Goal: Check status: Check status

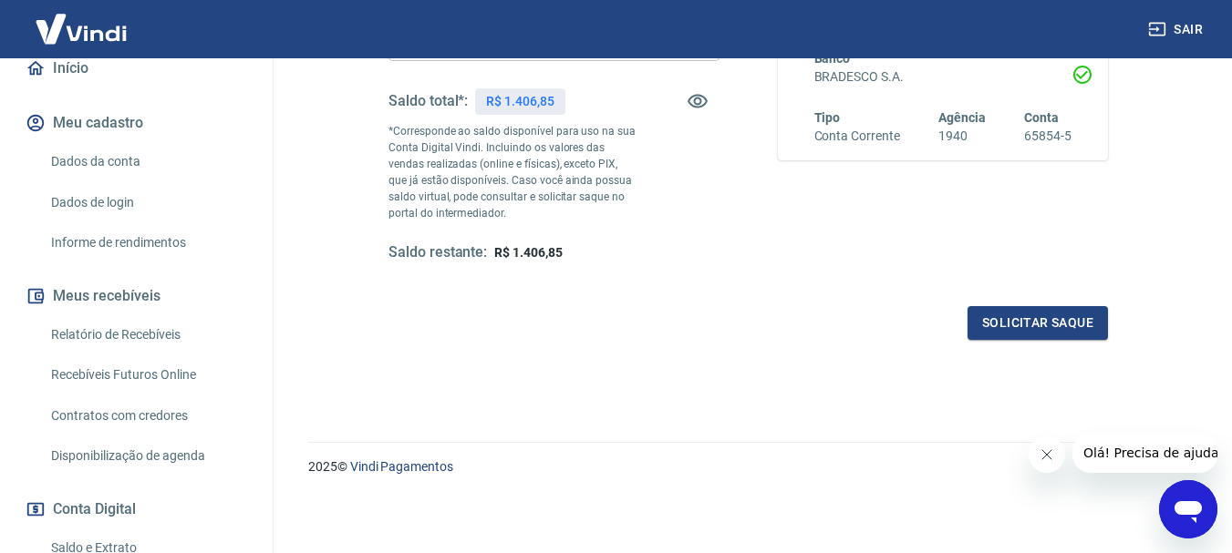
scroll to position [182, 0]
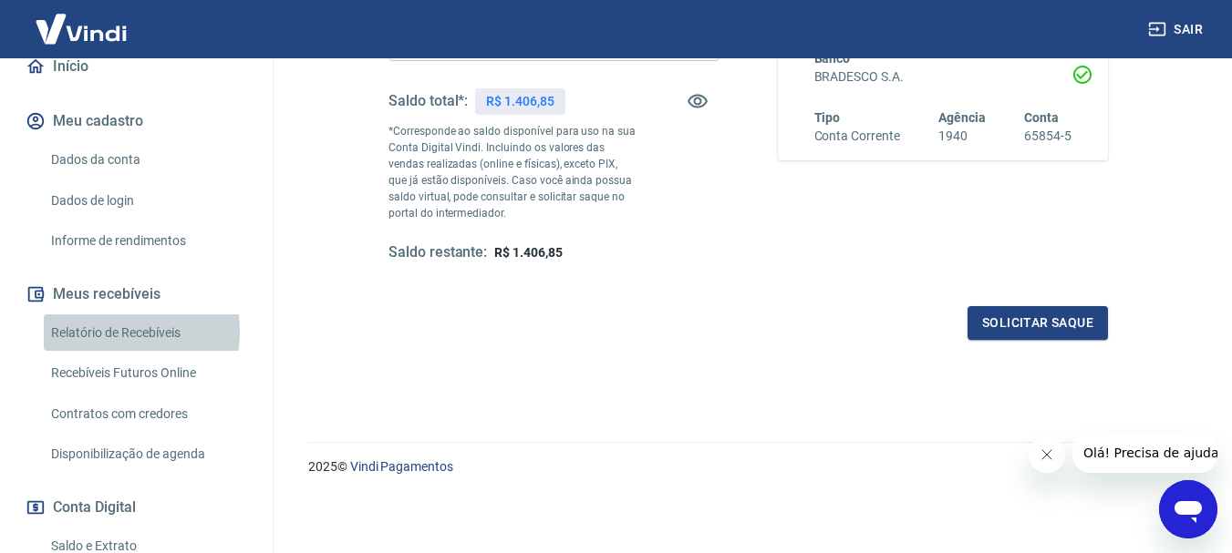
click at [106, 350] on link "Relatório de Recebíveis" at bounding box center [147, 332] width 207 height 37
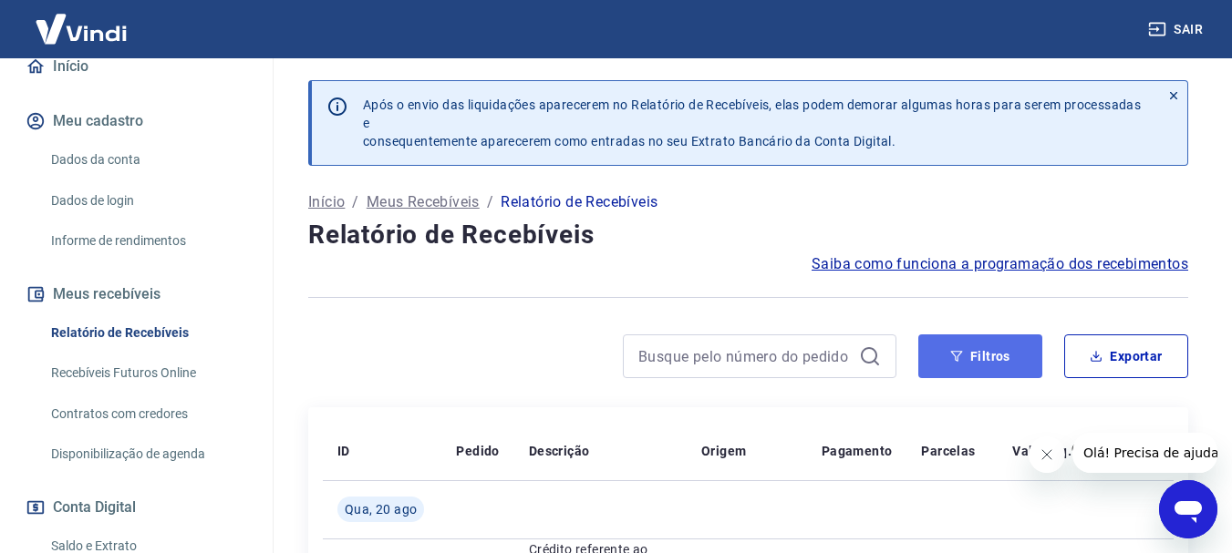
click at [986, 347] on button "Filtros" at bounding box center [980, 357] width 124 height 44
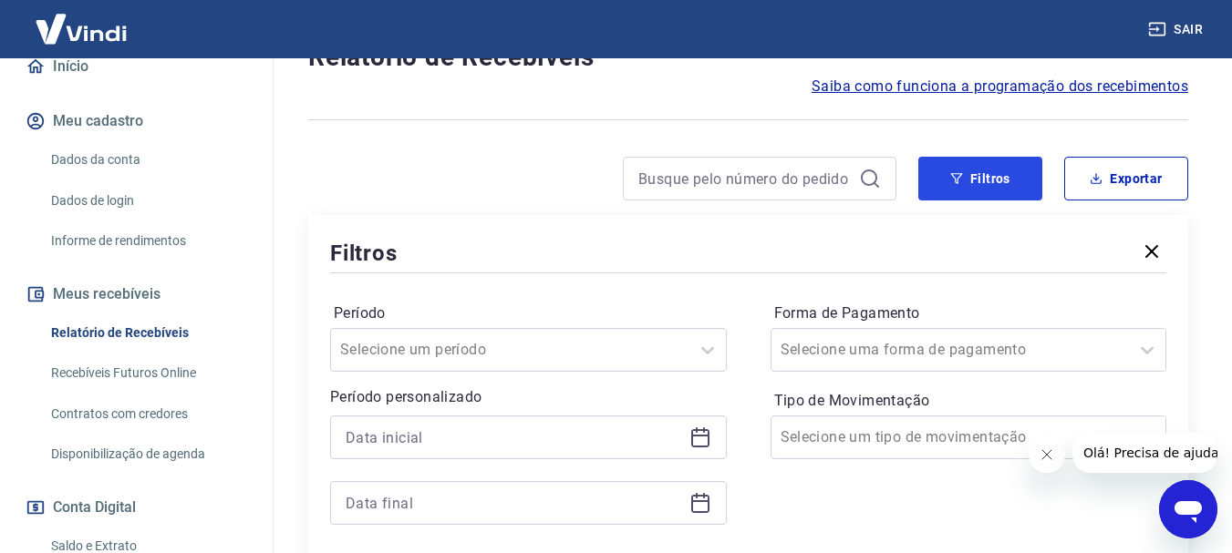
scroll to position [182, 0]
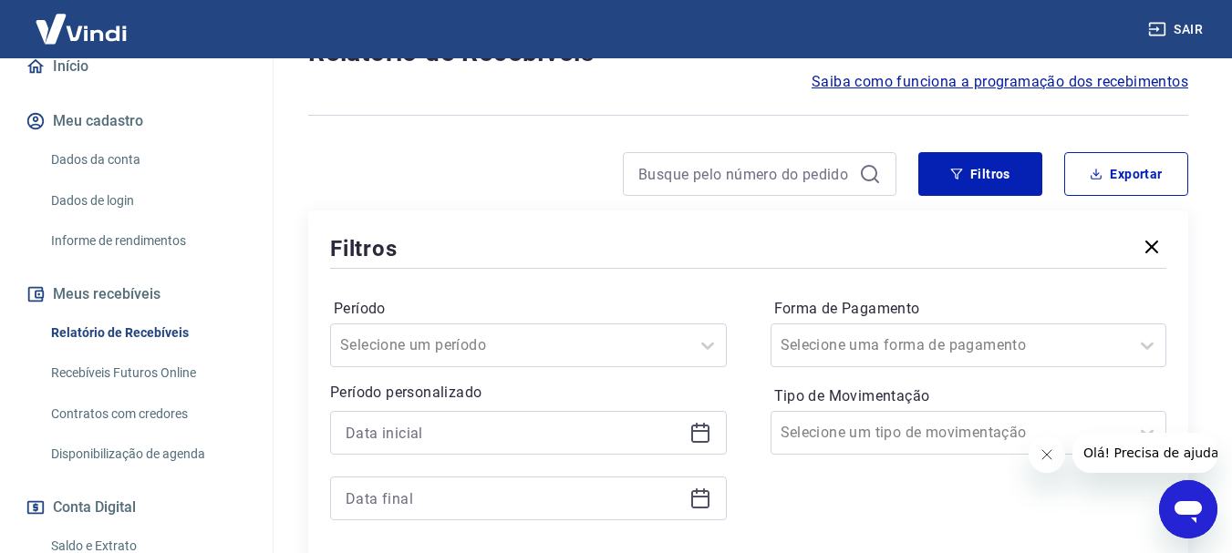
click at [699, 426] on icon at bounding box center [700, 434] width 18 height 18
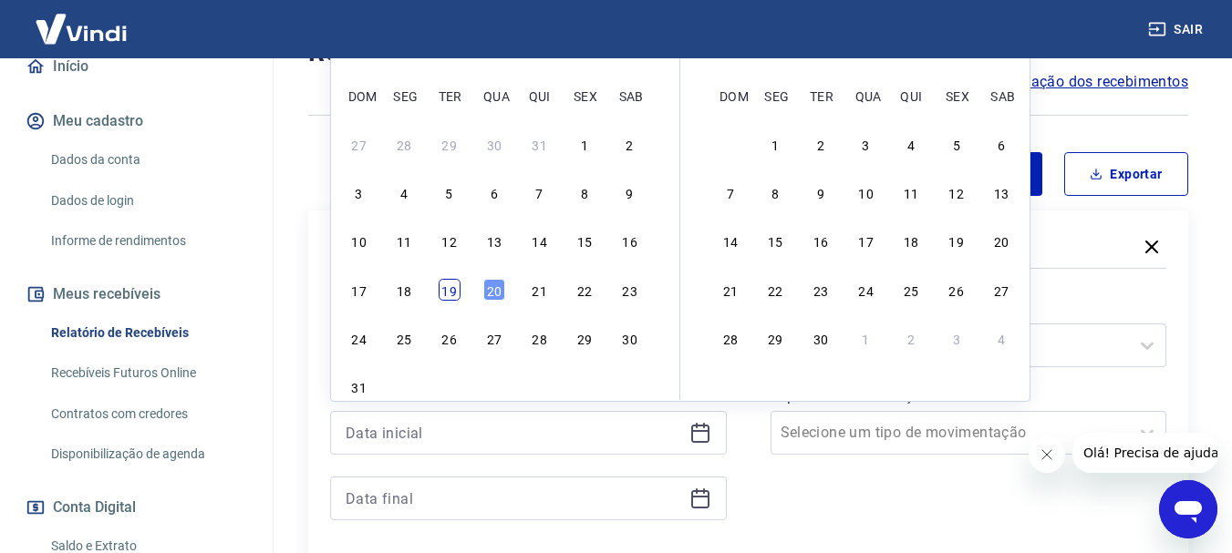
click at [448, 288] on div "19" at bounding box center [449, 290] width 22 height 22
type input "[DATE]"
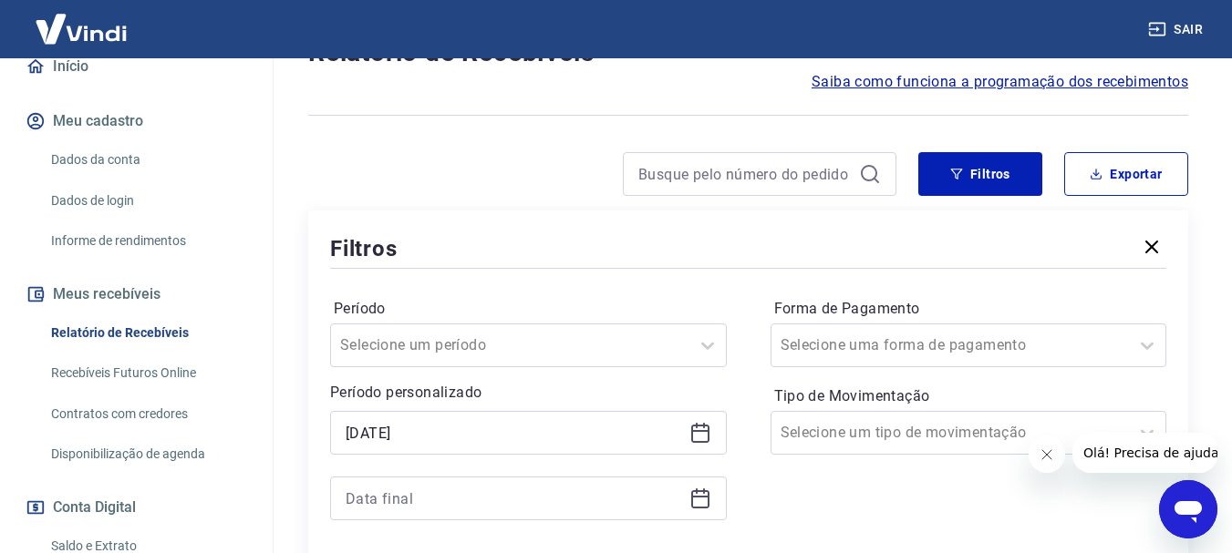
click at [448, 288] on div "Período Selecione um período Período personalizado Selected date: [DATE] [DATE]…" at bounding box center [748, 419] width 836 height 292
click at [697, 500] on icon at bounding box center [700, 499] width 22 height 22
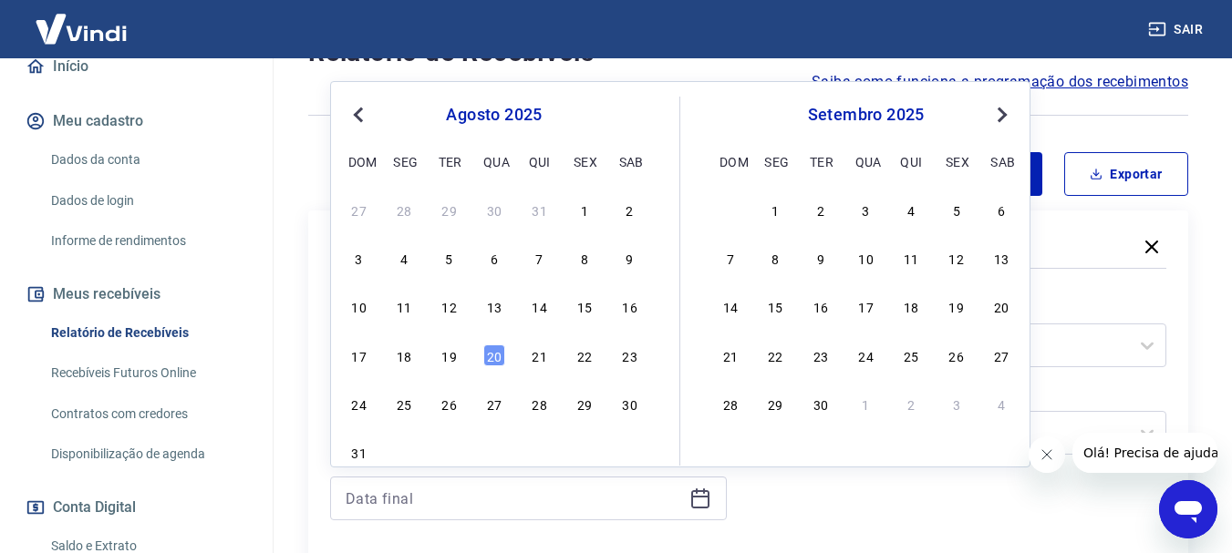
click at [456, 356] on div "19" at bounding box center [449, 356] width 22 height 22
type input "[DATE]"
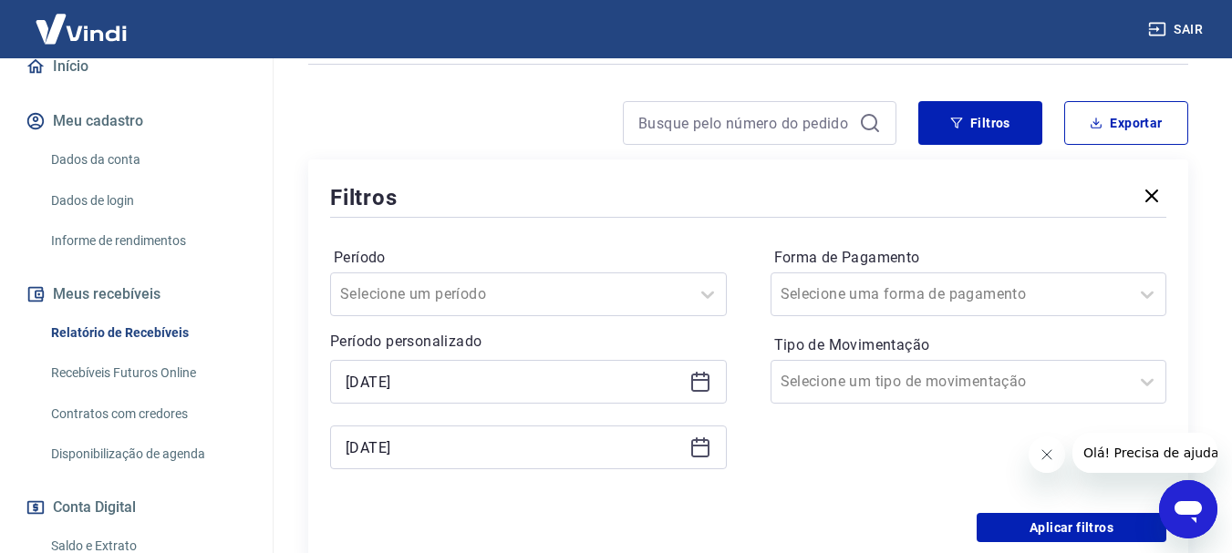
scroll to position [365, 0]
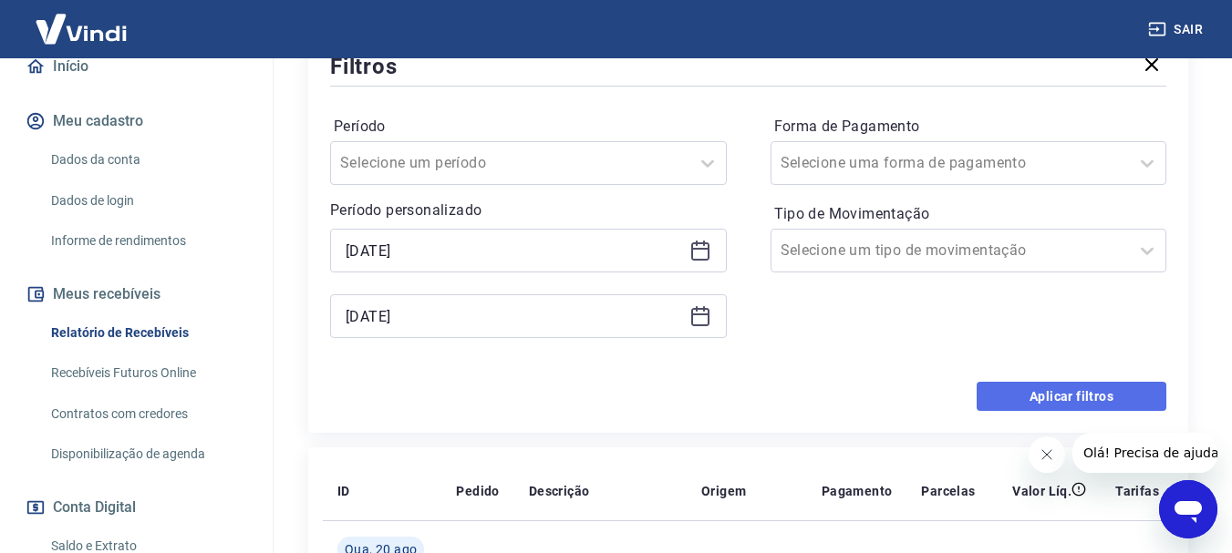
click at [1047, 401] on button "Aplicar filtros" at bounding box center [1071, 396] width 190 height 29
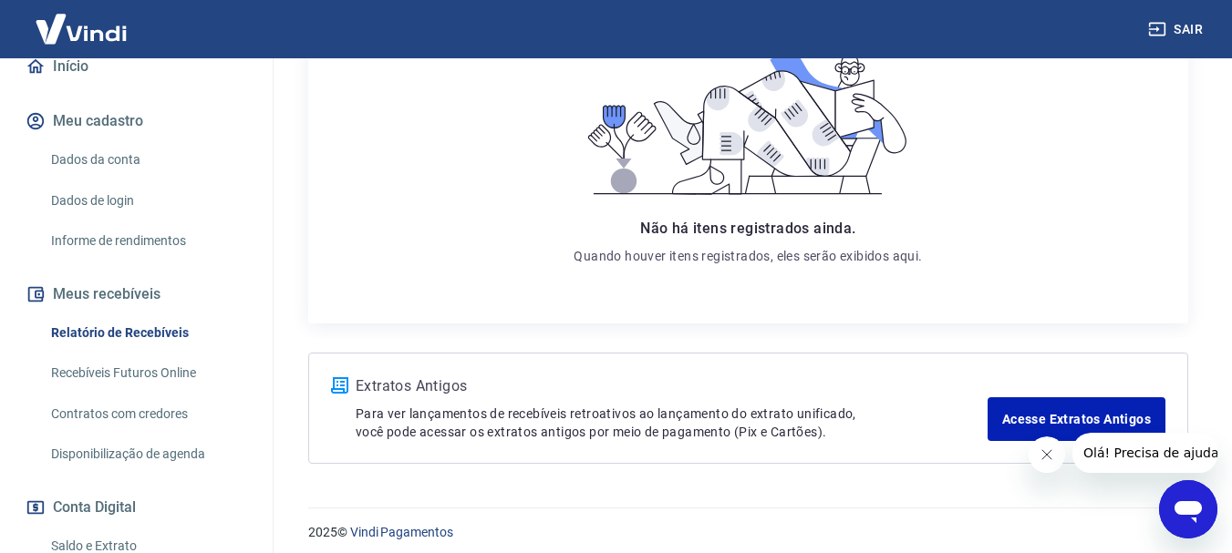
scroll to position [456, 0]
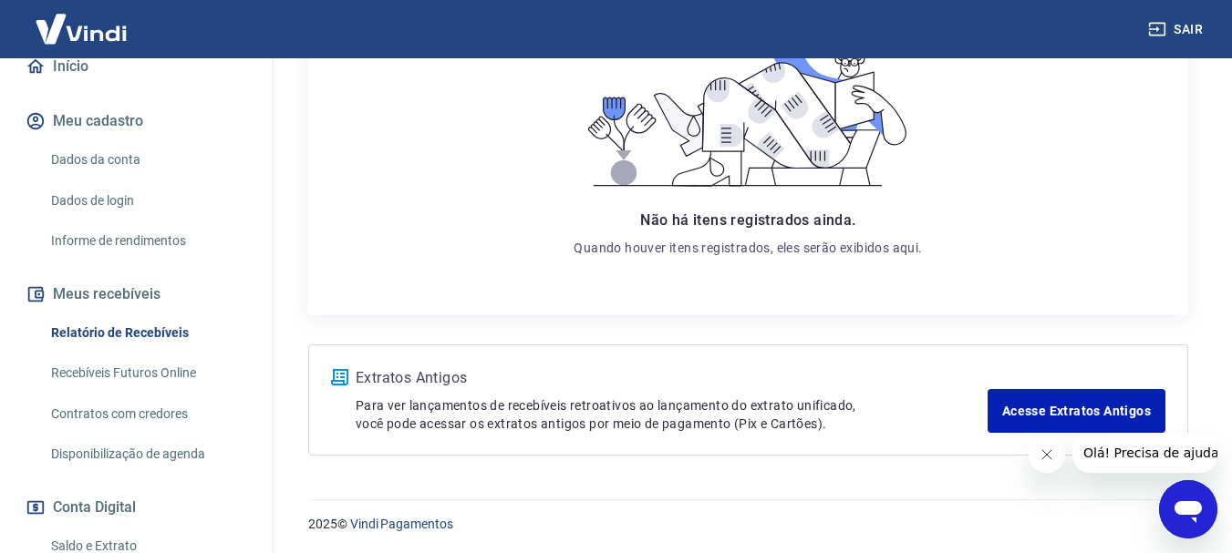
click at [138, 351] on link "Relatório de Recebíveis" at bounding box center [147, 332] width 207 height 37
